Goal: Find specific page/section: Find specific page/section

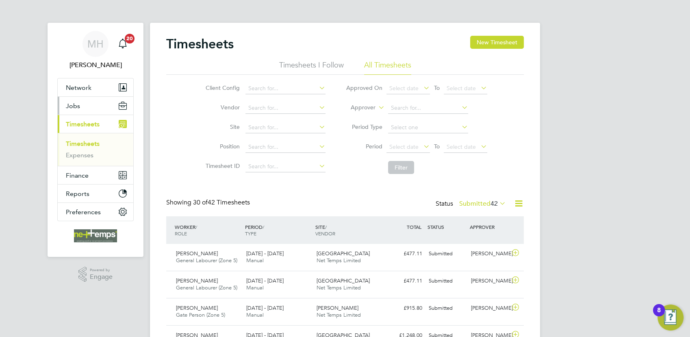
click at [81, 108] on button "Jobs" at bounding box center [96, 106] width 76 height 18
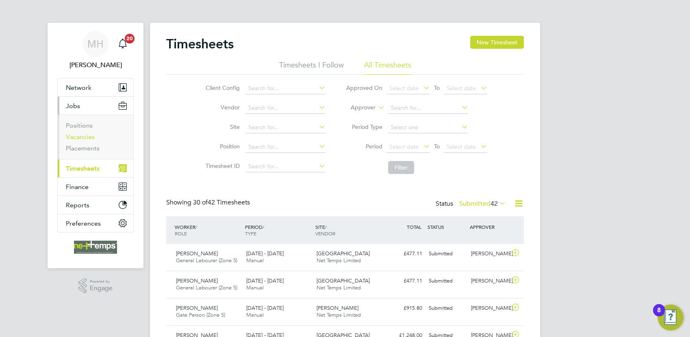
click at [85, 139] on link "Vacancies" at bounding box center [80, 137] width 29 height 8
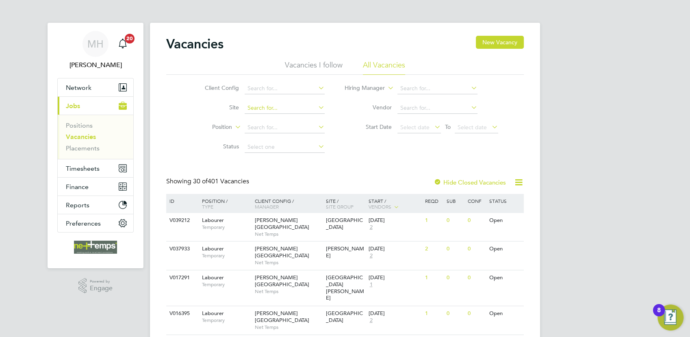
click at [272, 104] on input at bounding box center [285, 107] width 80 height 11
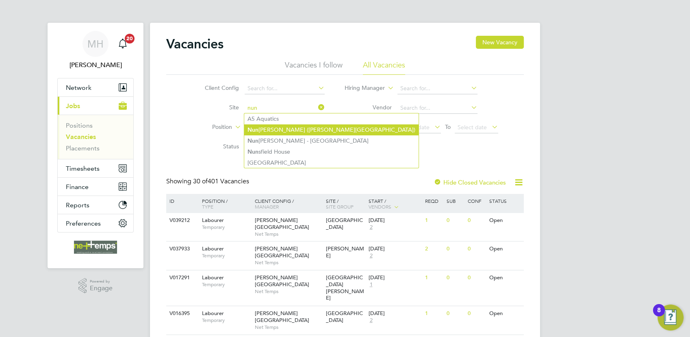
click at [290, 131] on li "[PERSON_NAME] ([PERSON_NAME][GEOGRAPHIC_DATA])" at bounding box center [331, 129] width 174 height 11
type input "Nuneaton ([GEOGRAPHIC_DATA])"
